Goal: Information Seeking & Learning: Learn about a topic

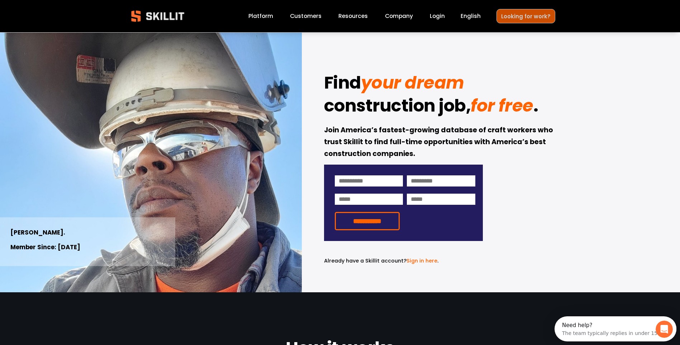
click at [524, 13] on link "Looking for work?" at bounding box center [525, 16] width 59 height 14
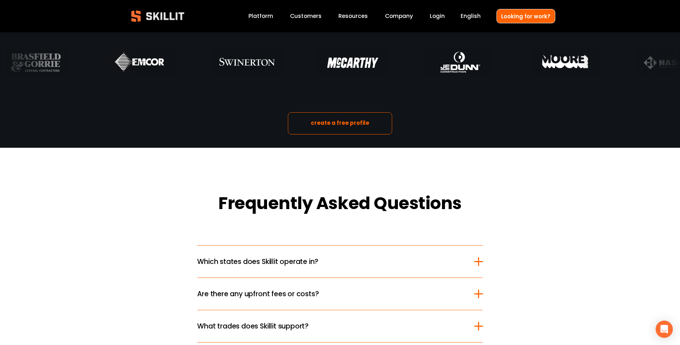
scroll to position [932, 0]
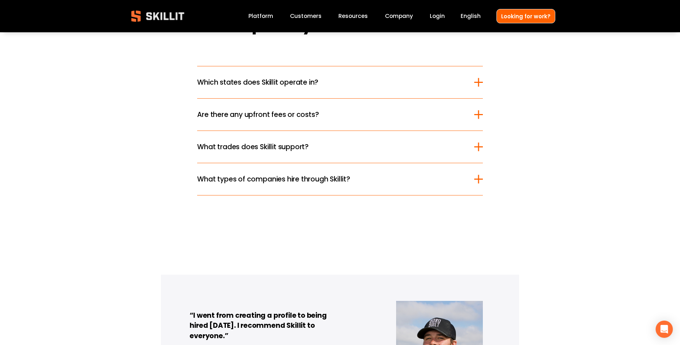
click at [303, 87] on span "Which states does Skillit operate in?" at bounding box center [335, 82] width 277 height 10
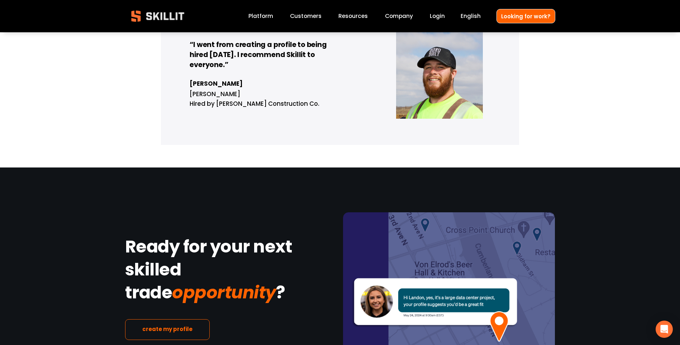
scroll to position [1326, 0]
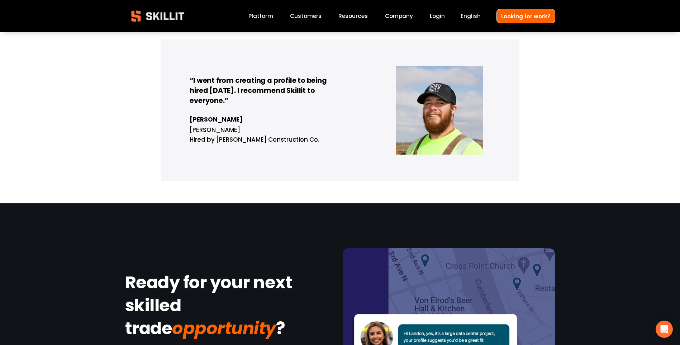
click at [409, 115] on div at bounding box center [439, 110] width 86 height 89
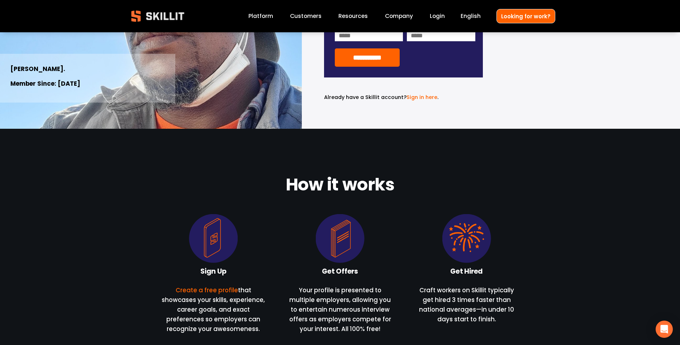
scroll to position [0, 0]
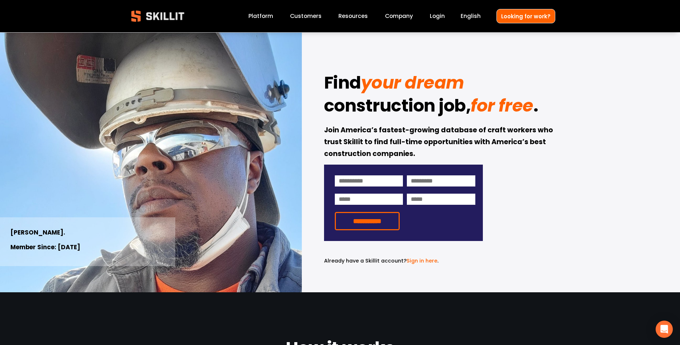
click at [264, 18] on link "Platform" at bounding box center [260, 16] width 25 height 10
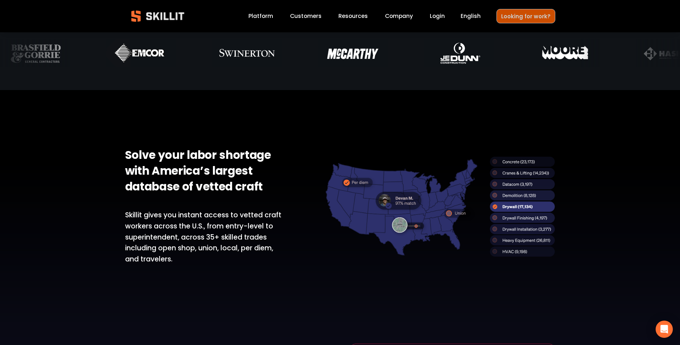
scroll to position [394, 0]
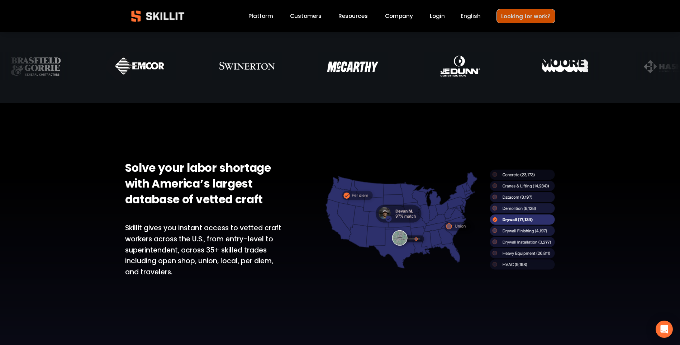
click at [515, 20] on link "Looking for work?" at bounding box center [525, 16] width 59 height 14
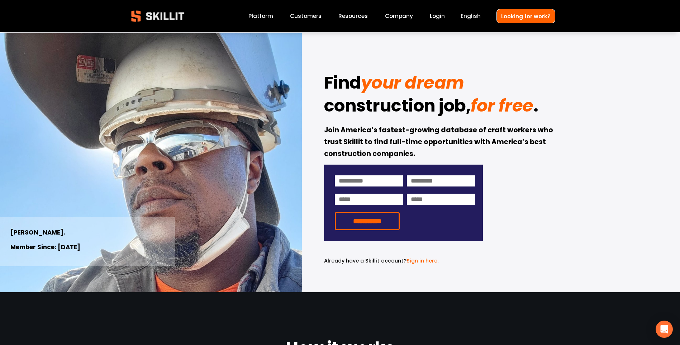
click at [405, 16] on link "Company" at bounding box center [399, 16] width 28 height 10
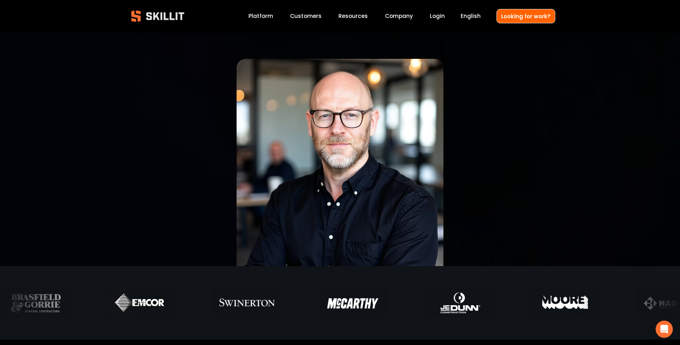
click at [0, 0] on div "Blog Pricing Help Center Labor Insights" at bounding box center [0, 0] width 0 height 0
click at [313, 16] on link "Customers" at bounding box center [306, 16] width 32 height 10
